Goal: Information Seeking & Learning: Learn about a topic

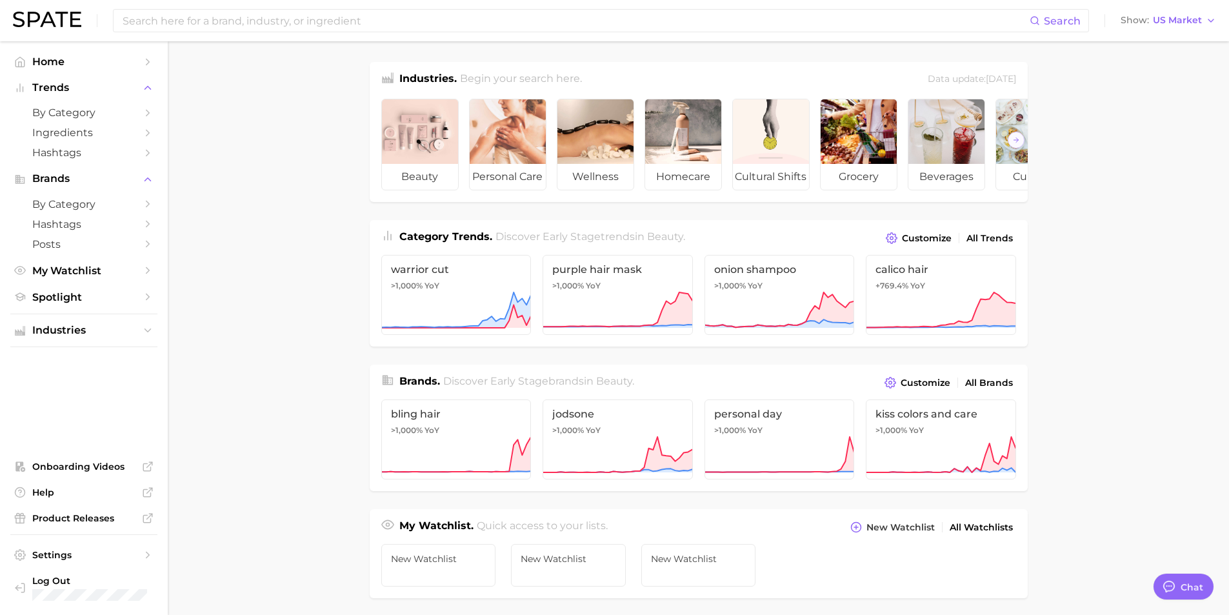
type textarea "x"
drag, startPoint x: 430, startPoint y: 212, endPoint x: 401, endPoint y: 223, distance: 31.0
click at [479, 226] on div "Industries. Begin your search here. Data update: June 29th, 2025 beauty persona…" at bounding box center [699, 523] width 658 height 922
click at [172, 144] on main "Industries. Begin your search here. Data update: June 29th, 2025 beauty persona…" at bounding box center [698, 544] width 1061 height 1007
click at [50, 293] on span "Spotlight" at bounding box center [83, 297] width 103 height 12
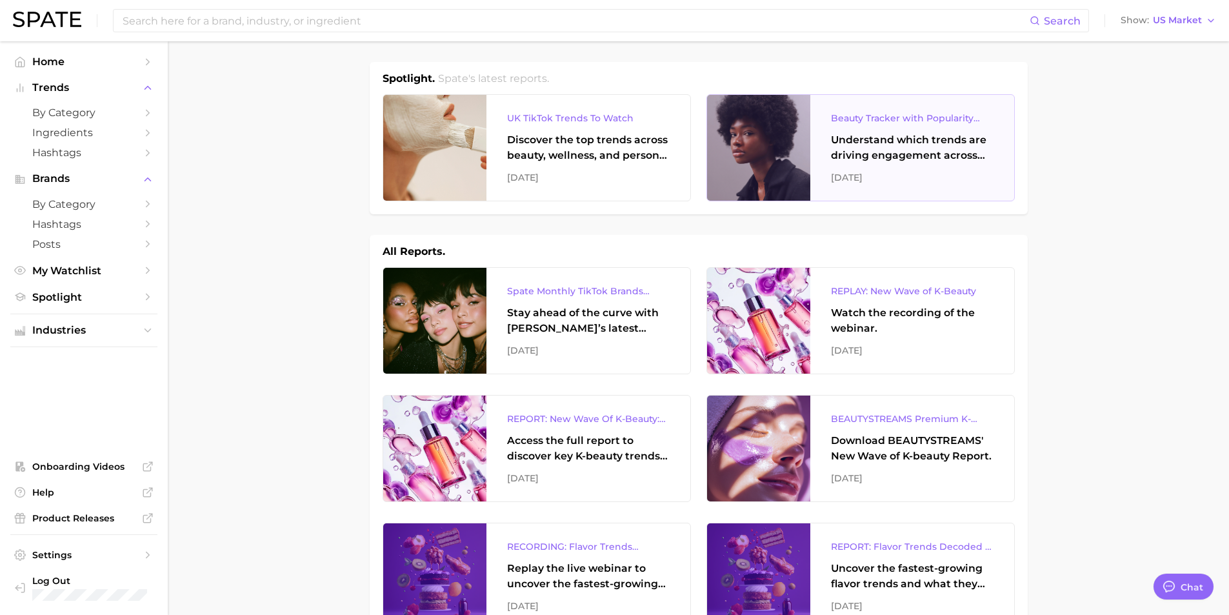
click at [905, 142] on div "Understand which trends are driving engagement across platforms in the skin, ha…" at bounding box center [912, 147] width 163 height 31
